Goal: Task Accomplishment & Management: Use online tool/utility

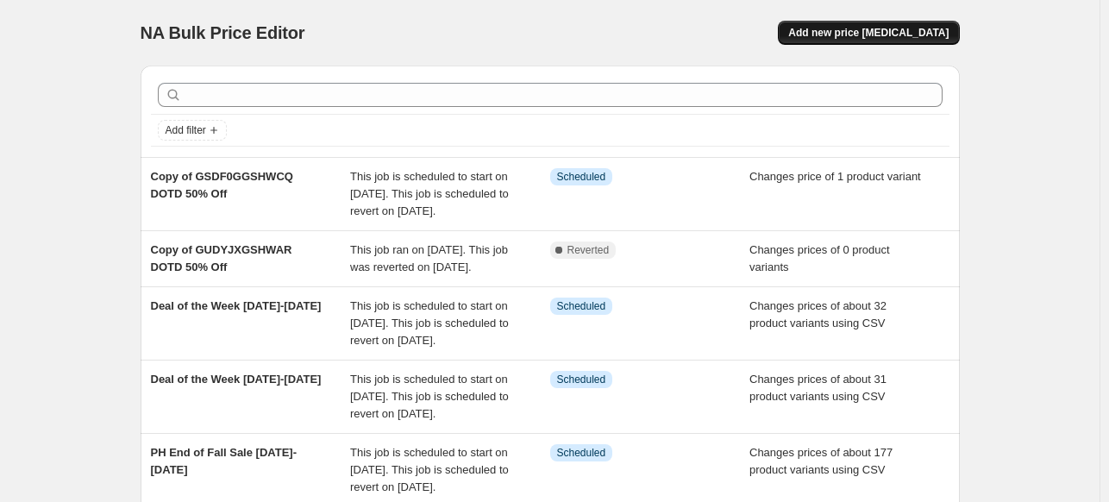
click at [861, 29] on span "Add new price [MEDICAL_DATA]" at bounding box center [868, 33] width 160 height 14
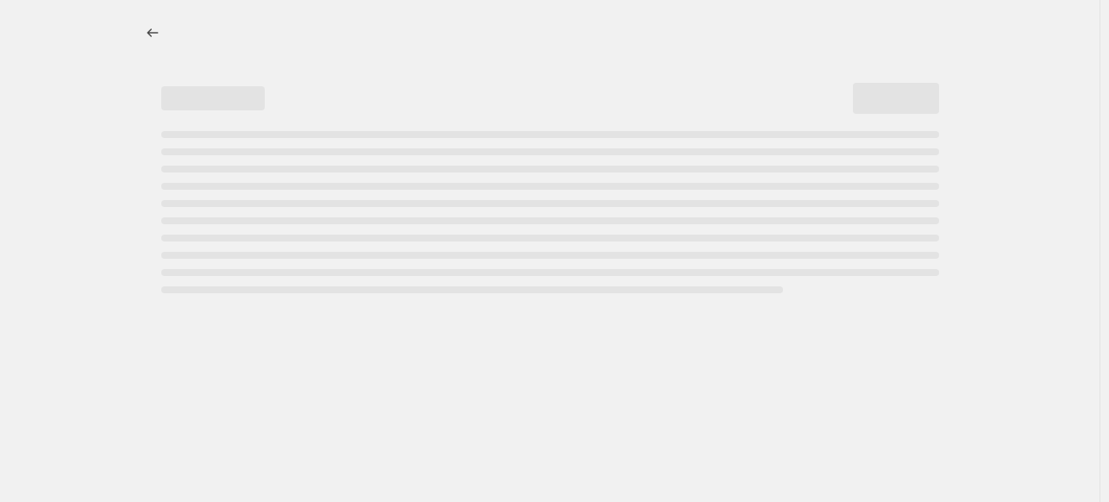
select select "percentage"
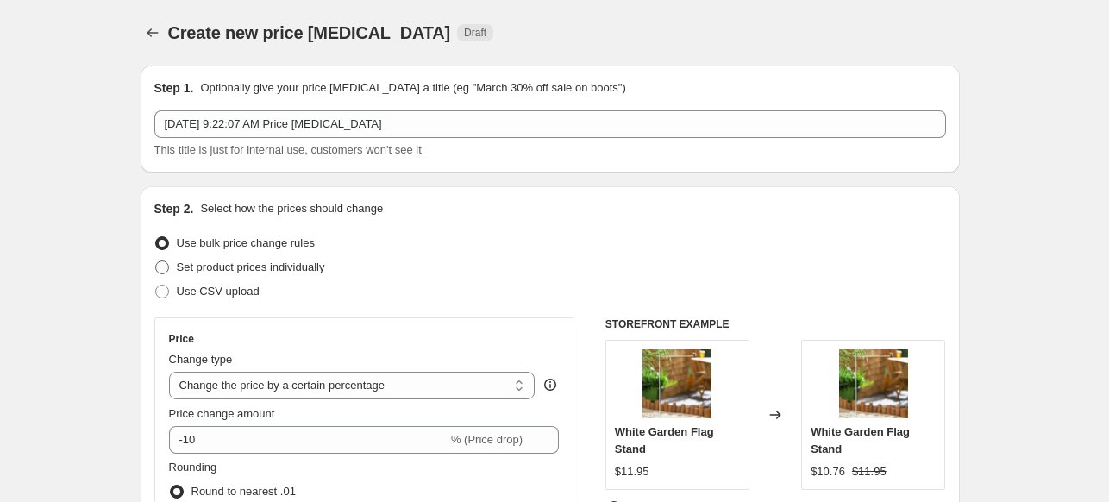
click at [169, 266] on span at bounding box center [162, 267] width 14 height 14
click at [156, 261] on input "Set product prices individually" at bounding box center [155, 260] width 1 height 1
radio input "true"
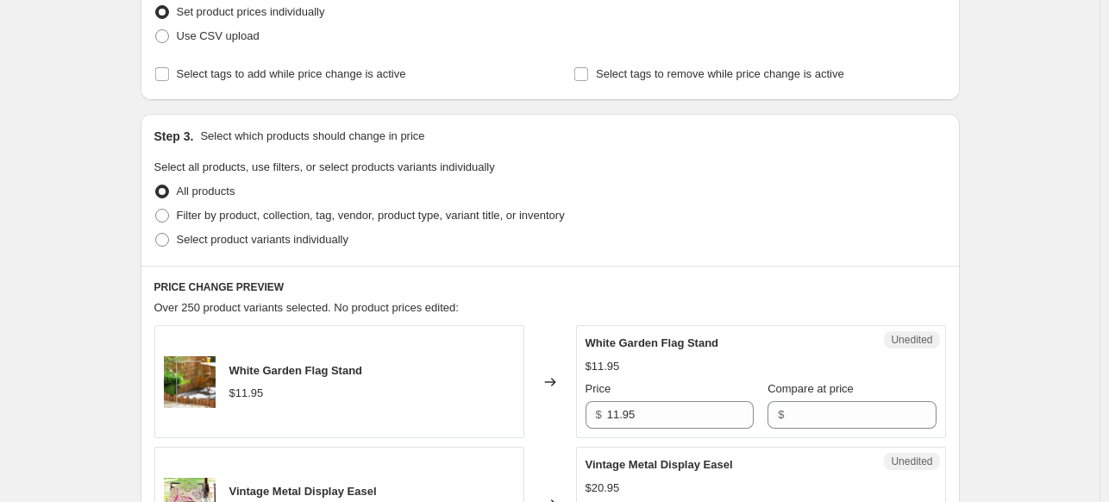
scroll to position [259, 0]
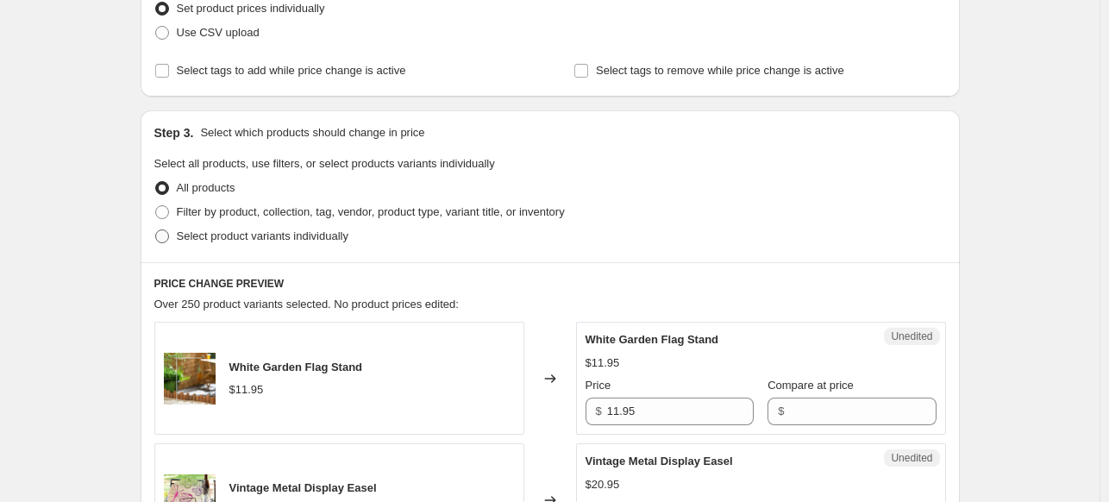
click at [178, 235] on label "Select product variants individually" at bounding box center [251, 236] width 194 height 24
click at [156, 230] on input "Select product variants individually" at bounding box center [155, 229] width 1 height 1
radio input "true"
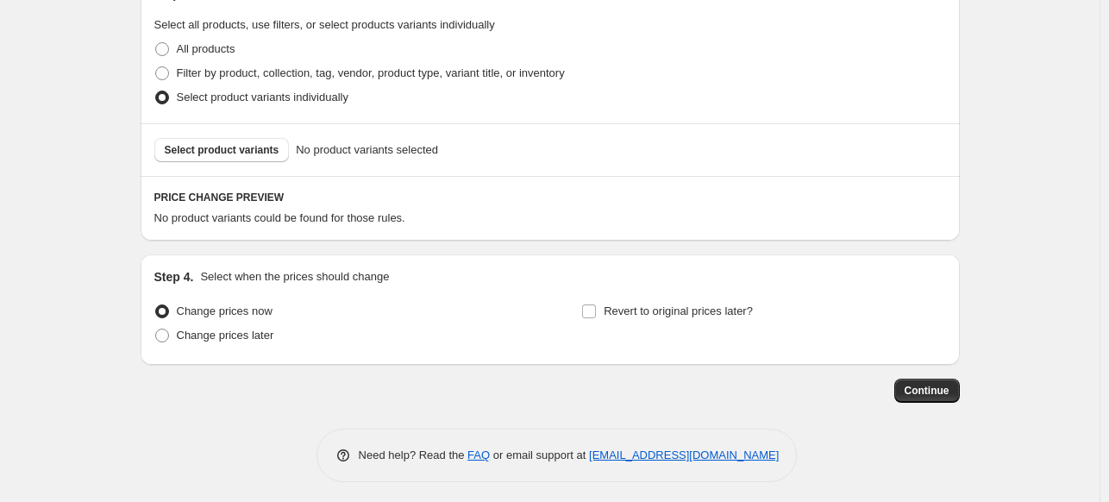
scroll to position [403, 0]
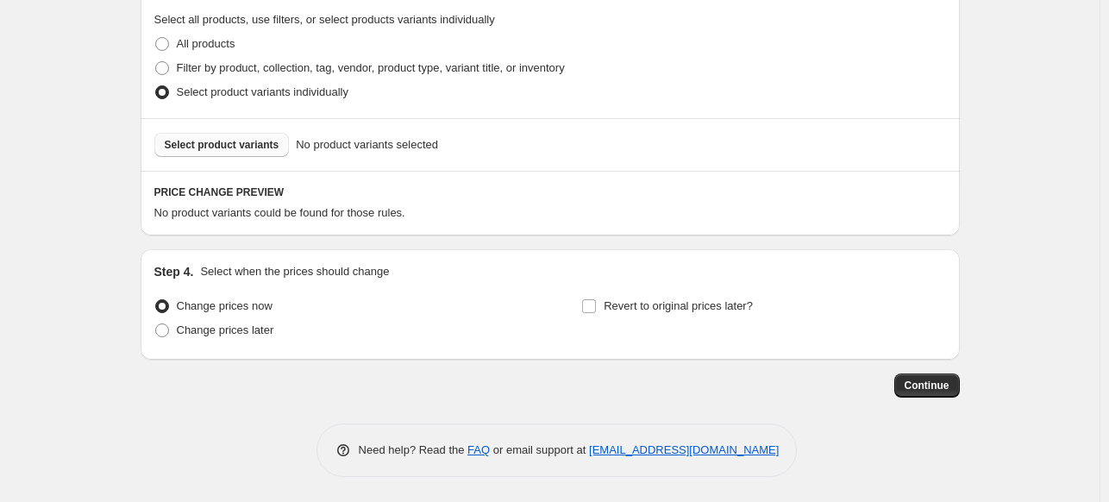
click at [216, 144] on span "Select product variants" at bounding box center [222, 145] width 115 height 14
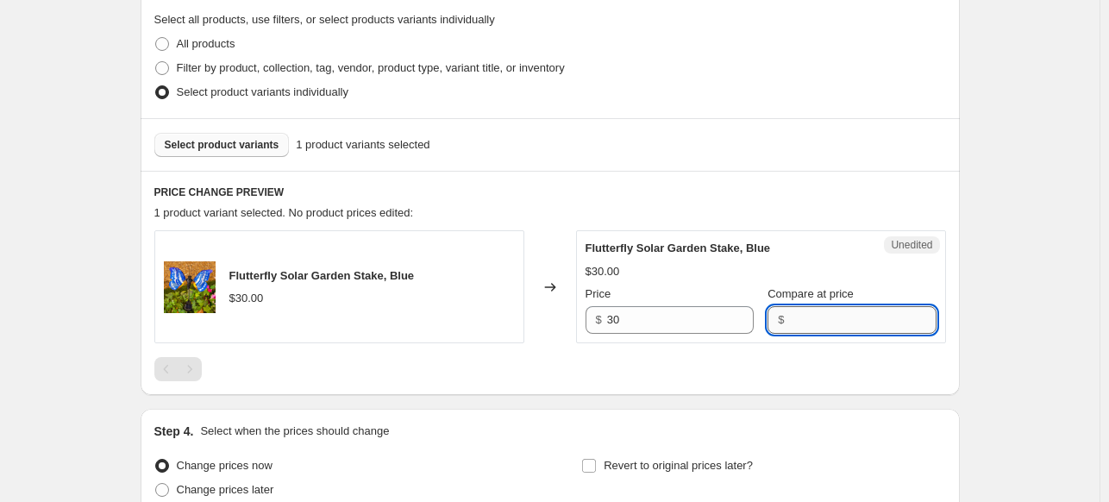
click at [826, 316] on input "Compare at price" at bounding box center [862, 320] width 147 height 28
type input "30"
drag, startPoint x: 654, startPoint y: 325, endPoint x: 545, endPoint y: 323, distance: 108.7
click at [545, 323] on div "Flutterfly Solar Garden Stake, Blue $30.00 Changed to Unedited Flutterfly Solar…" at bounding box center [550, 286] width 792 height 113
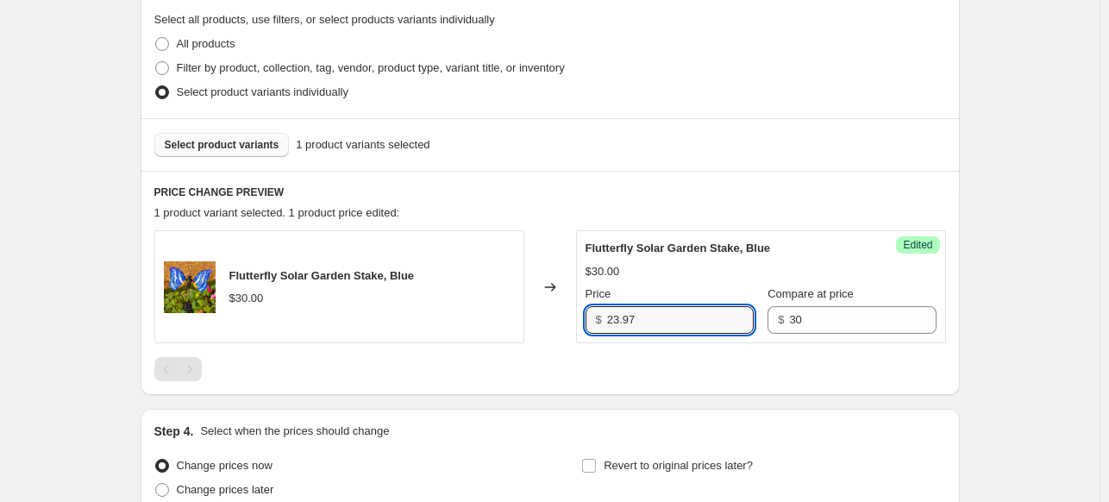
type input "23.97"
click at [590, 354] on div "Flutterfly Solar Garden Stake, Blue $30.00 Changed to Success Edited Flutterfly…" at bounding box center [550, 305] width 792 height 151
click at [204, 146] on span "Select product variants" at bounding box center [222, 145] width 115 height 14
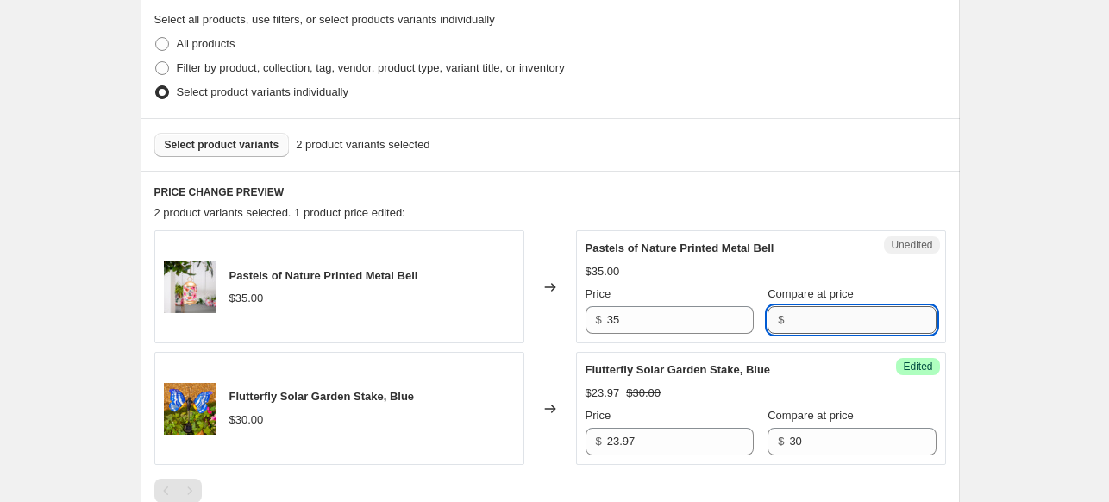
click at [792, 323] on input "Compare at price" at bounding box center [862, 320] width 147 height 28
type input "35"
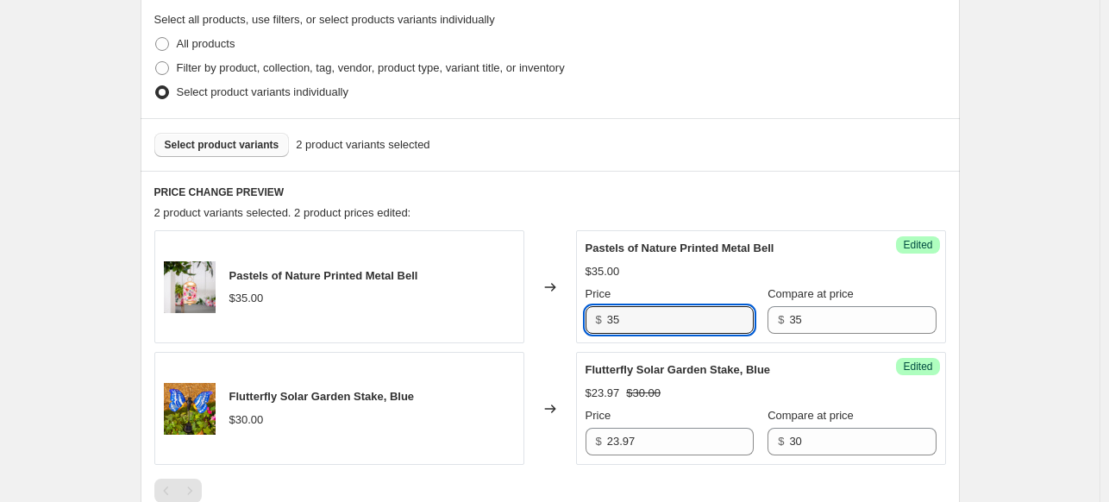
drag, startPoint x: 631, startPoint y: 319, endPoint x: 595, endPoint y: 316, distance: 36.3
click at [595, 316] on div "$ 35" at bounding box center [669, 320] width 168 height 28
type input "27.97"
click at [557, 228] on div "PRICE CHANGE PREVIEW 2 product variants selected. 2 product prices edited: Past…" at bounding box center [550, 344] width 819 height 346
click at [206, 147] on span "Select product variants" at bounding box center [222, 145] width 115 height 14
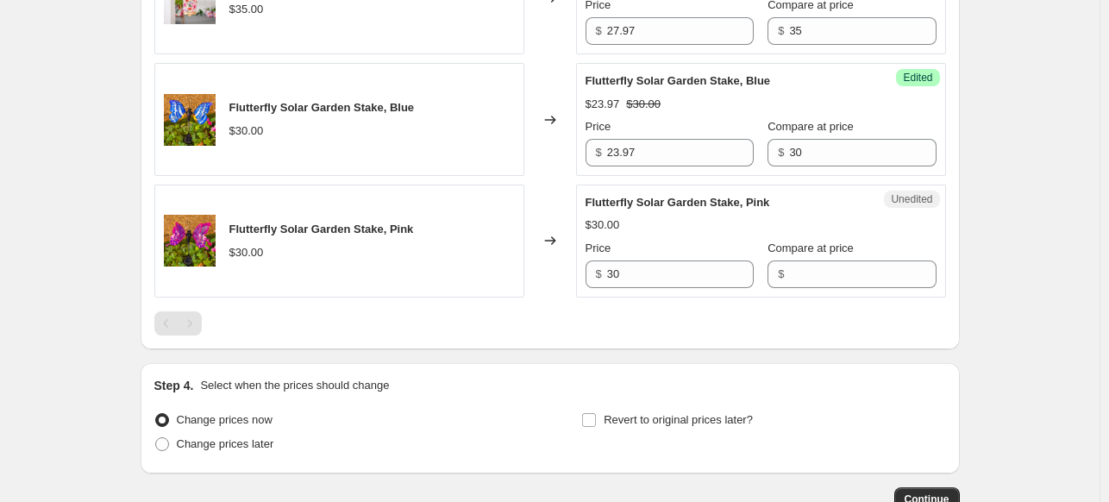
scroll to position [661, 0]
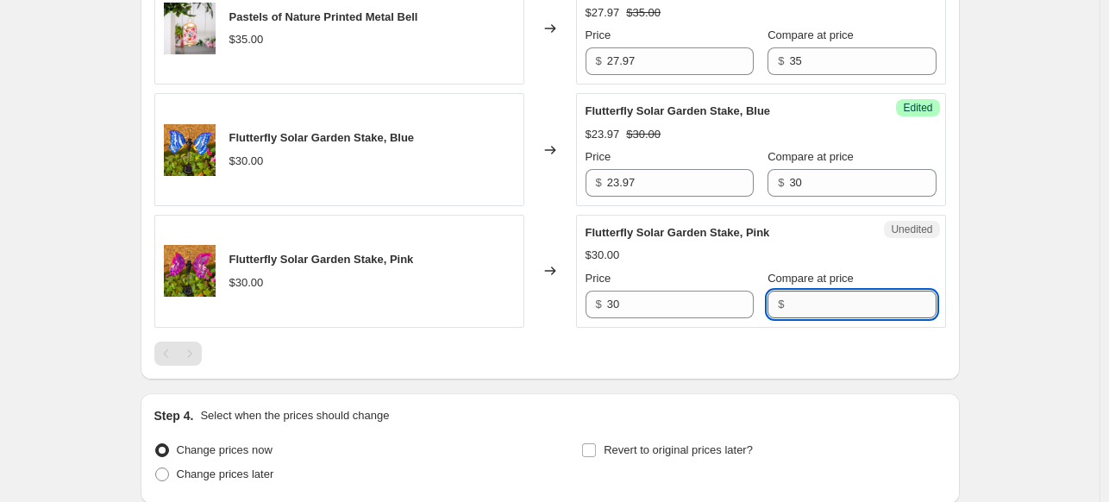
click at [808, 298] on input "Compare at price" at bounding box center [862, 305] width 147 height 28
type input "30"
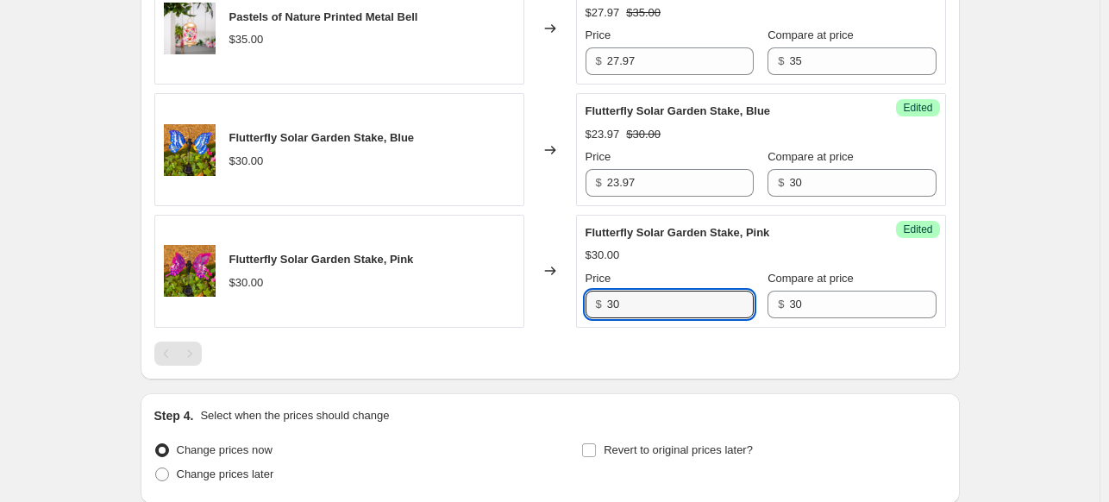
drag, startPoint x: 635, startPoint y: 303, endPoint x: 605, endPoint y: 300, distance: 29.4
click at [605, 300] on div "$ 30" at bounding box center [669, 305] width 168 height 28
type input "23.97"
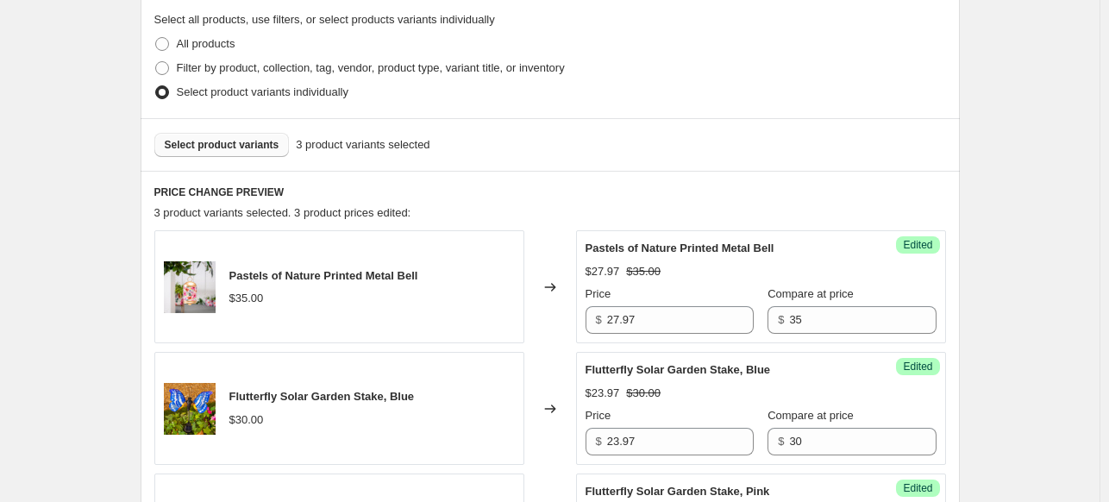
scroll to position [316, 0]
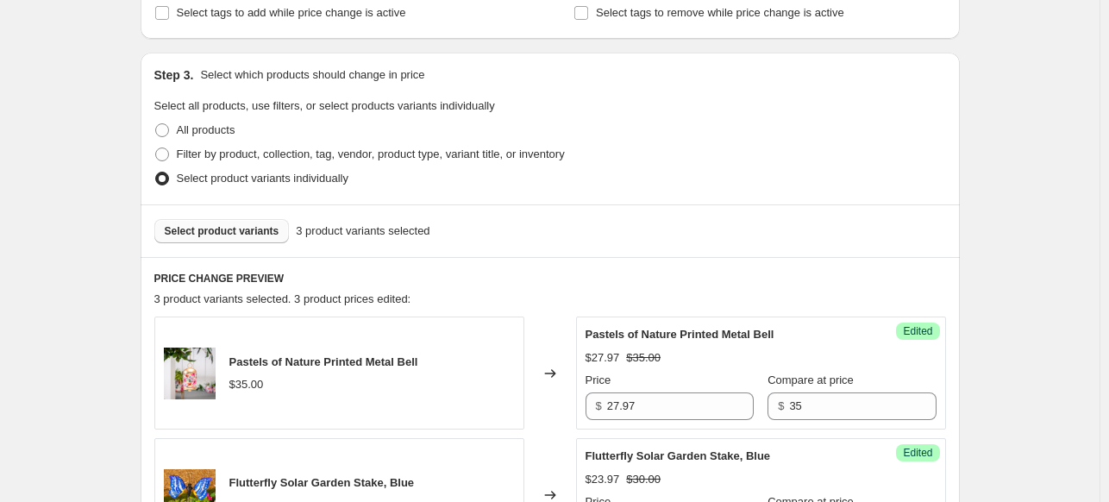
click at [216, 234] on span "Select product variants" at bounding box center [222, 231] width 115 height 14
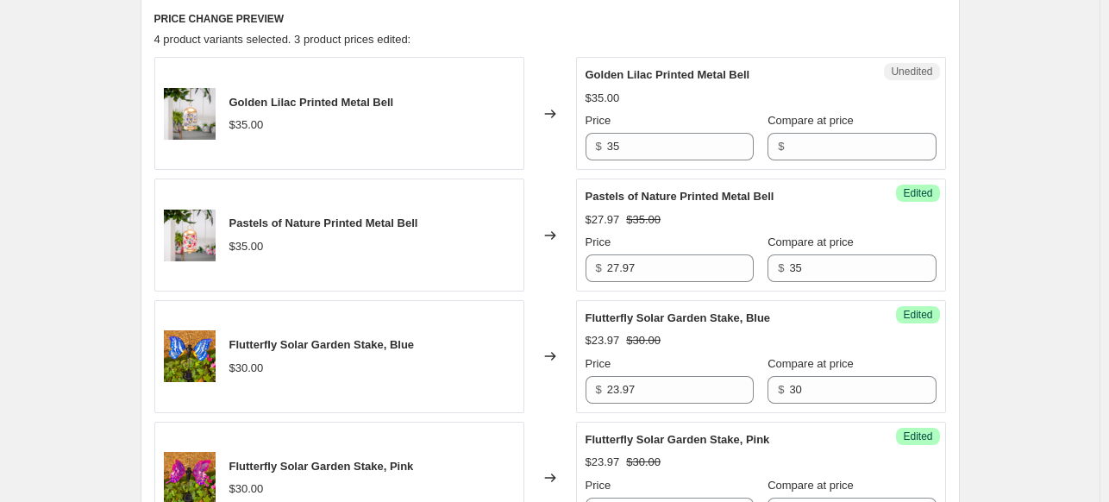
scroll to position [575, 0]
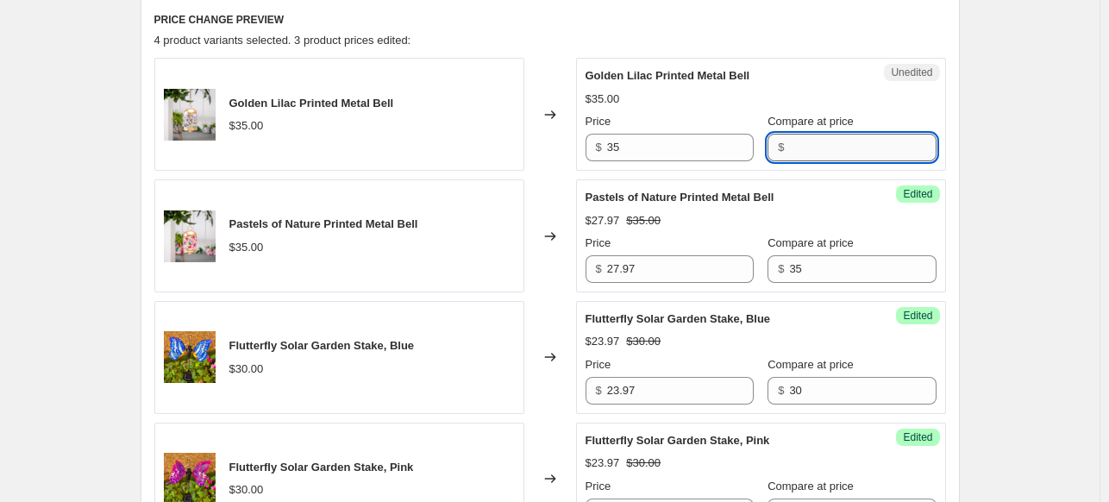
click at [789, 148] on input "Compare at price" at bounding box center [862, 148] width 147 height 28
type input "35"
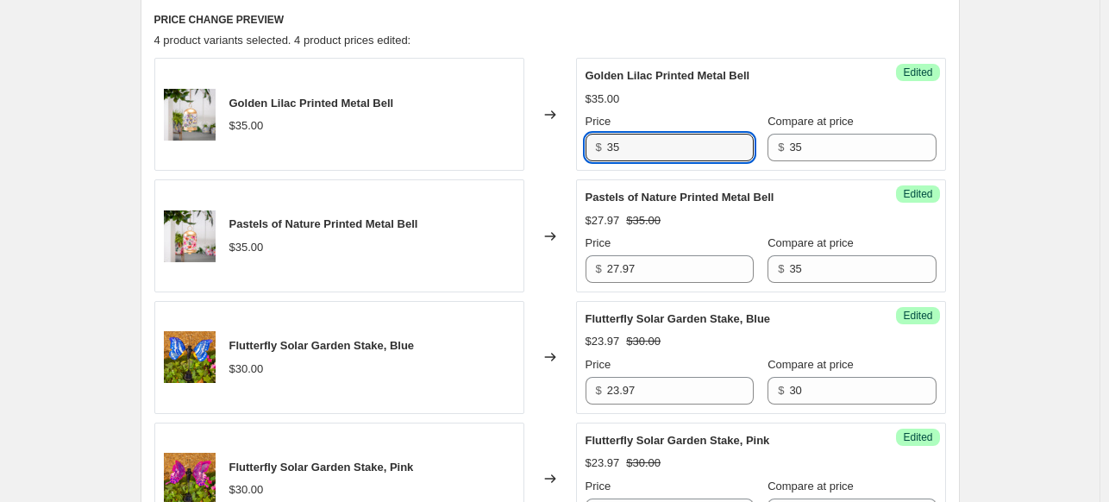
drag, startPoint x: 635, startPoint y: 150, endPoint x: 592, endPoint y: 143, distance: 43.7
click at [592, 143] on div "$ 35" at bounding box center [669, 148] width 168 height 28
type input "27.97"
